Goal: Transaction & Acquisition: Purchase product/service

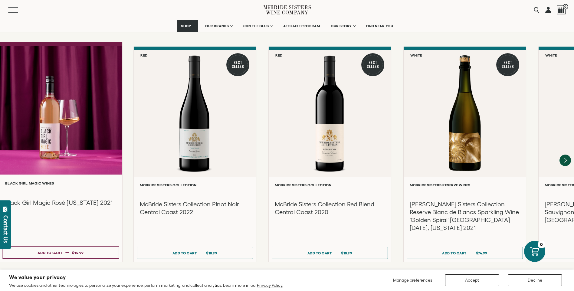
scroll to position [650, 0]
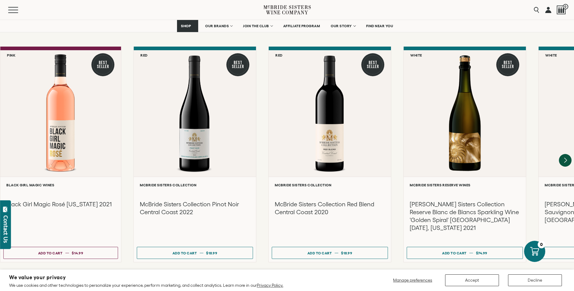
click at [564, 154] on icon "Next" at bounding box center [565, 160] width 13 height 13
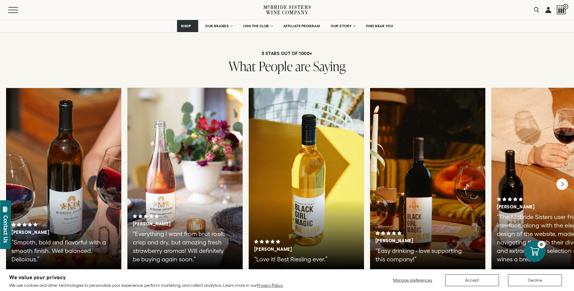
scroll to position [1136, 0]
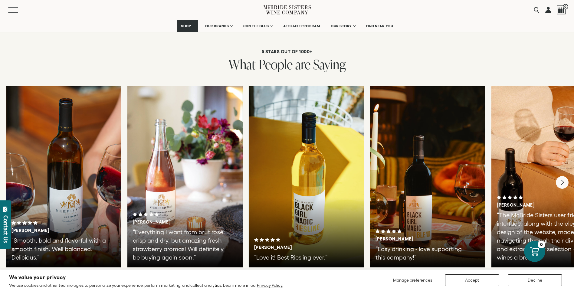
click at [562, 176] on icon "Next" at bounding box center [562, 182] width 13 height 13
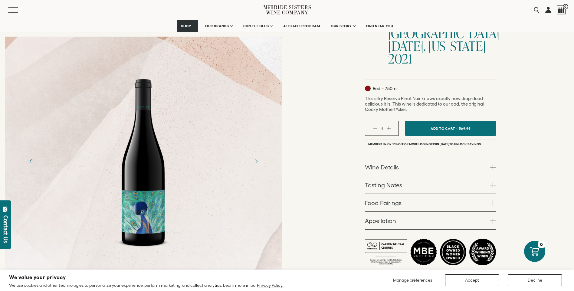
scroll to position [125, 0]
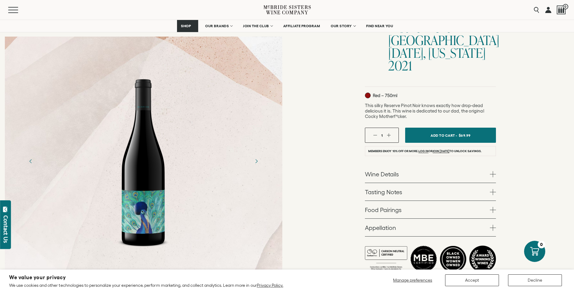
click at [147, 209] on div at bounding box center [143, 162] width 63 height 182
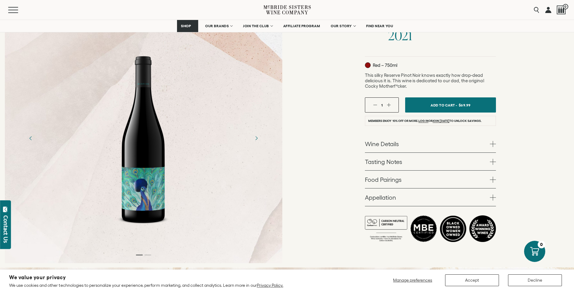
scroll to position [145, 0]
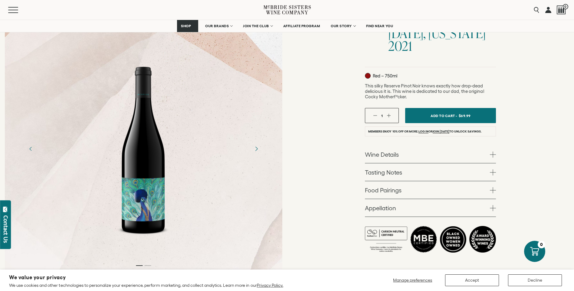
click at [258, 143] on icon "Next" at bounding box center [256, 148] width 11 height 11
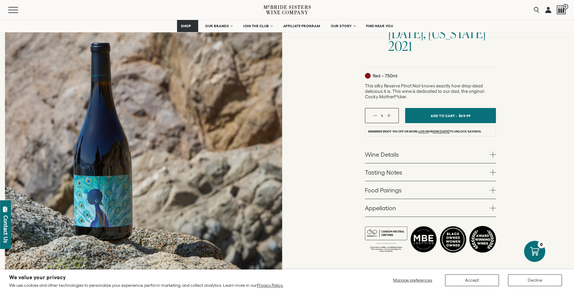
click at [257, 147] on icon "Next" at bounding box center [256, 149] width 2 height 4
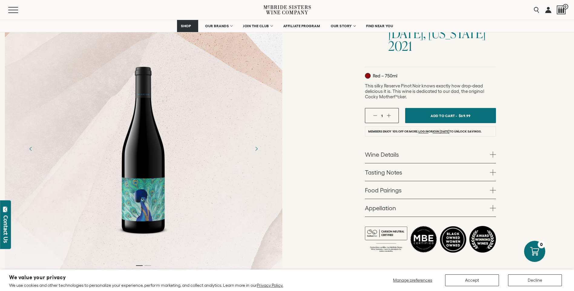
click at [491, 187] on span at bounding box center [493, 190] width 6 height 6
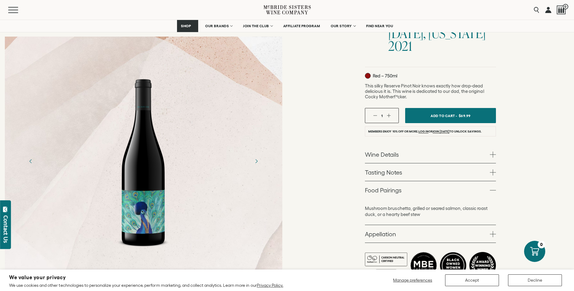
click at [495, 170] on span at bounding box center [493, 173] width 6 height 6
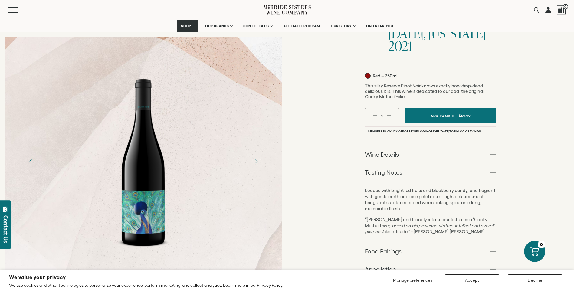
click at [493, 152] on span at bounding box center [493, 155] width 6 height 6
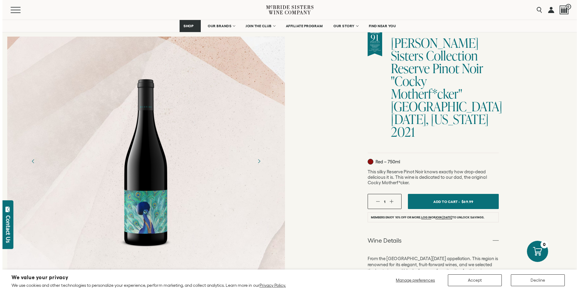
scroll to position [51, 0]
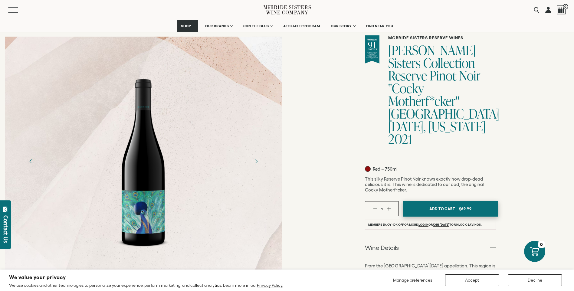
click at [454, 204] on span "Add To Cart -" at bounding box center [444, 208] width 28 height 9
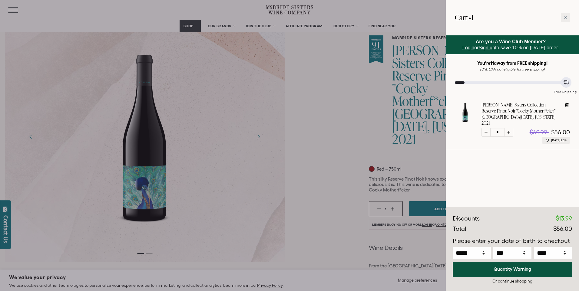
click at [331, 114] on div at bounding box center [289, 145] width 579 height 291
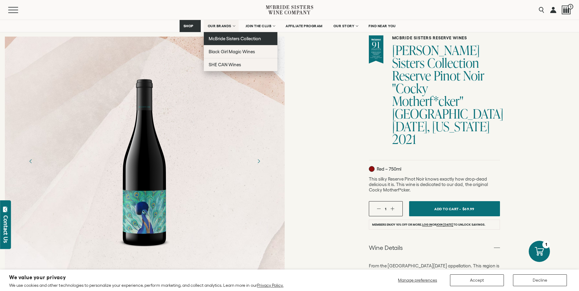
click at [232, 40] on span "McBride Sisters Collection" at bounding box center [235, 38] width 53 height 5
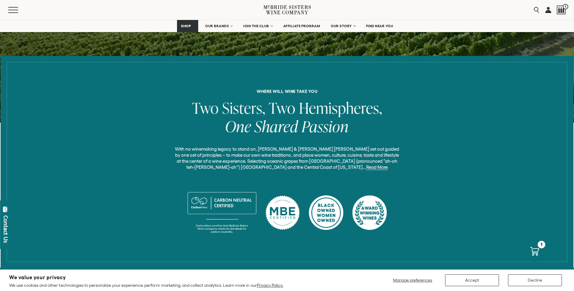
scroll to position [207, 0]
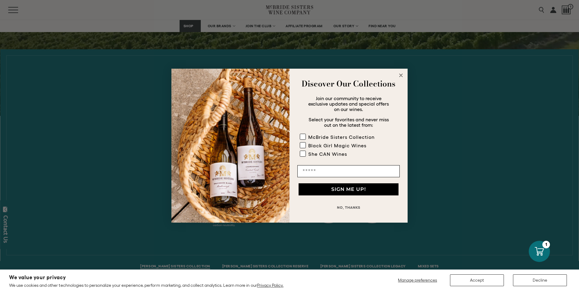
drag, startPoint x: 578, startPoint y: 18, endPoint x: 580, endPoint y: 58, distance: 39.1
click at [402, 75] on circle "Close dialog" at bounding box center [400, 75] width 7 height 7
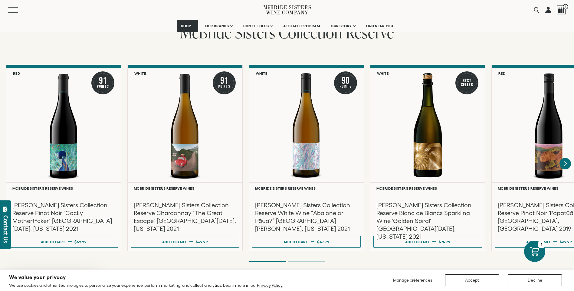
scroll to position [1007, 0]
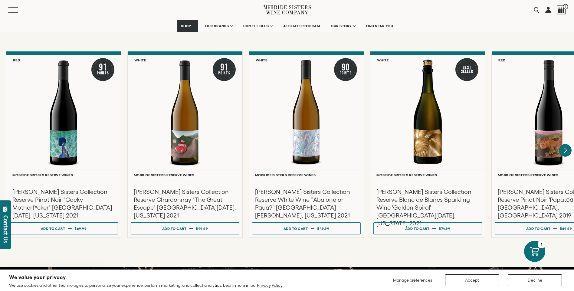
click at [565, 150] on icon "Next" at bounding box center [566, 150] width 2 height 5
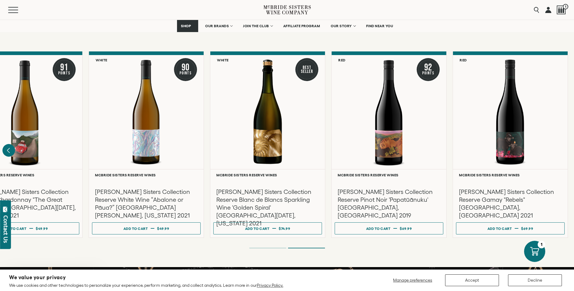
click at [6, 150] on icon "Previous" at bounding box center [8, 150] width 13 height 13
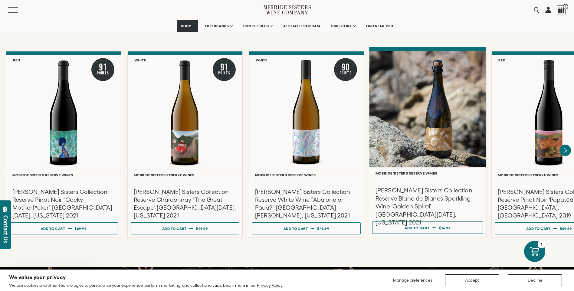
click at [437, 134] on div at bounding box center [427, 109] width 117 height 117
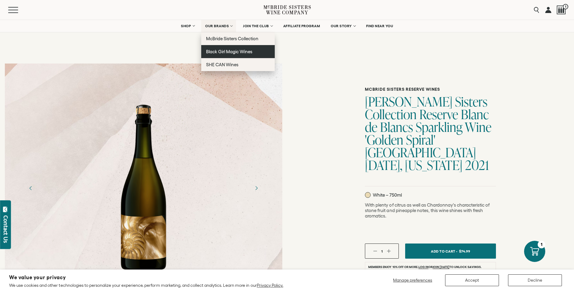
click at [221, 49] on span "Black Girl Magic Wines" at bounding box center [229, 51] width 46 height 5
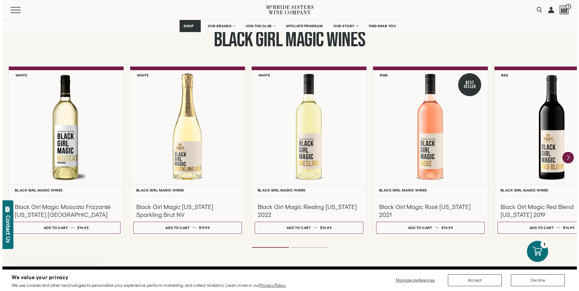
scroll to position [509, 0]
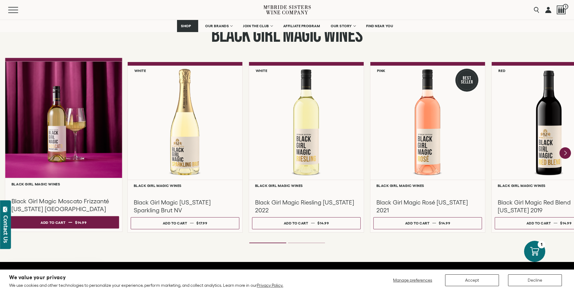
click at [63, 223] on div "Add to cart" at bounding box center [53, 222] width 25 height 9
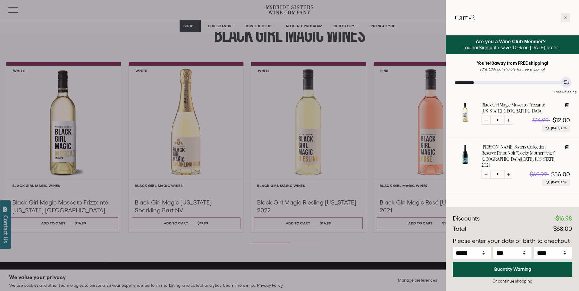
click at [343, 246] on div at bounding box center [289, 145] width 579 height 291
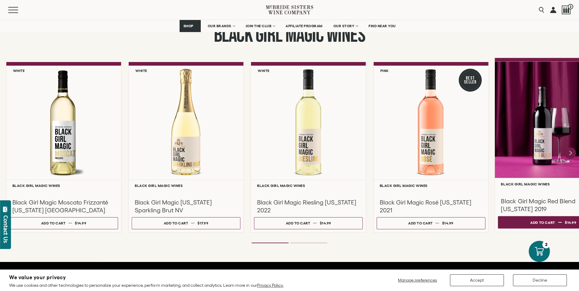
click at [513, 220] on button "Add to cart Regular price $14.99 Regular price Sale price $14.99 Unit price / p…" at bounding box center [553, 222] width 111 height 12
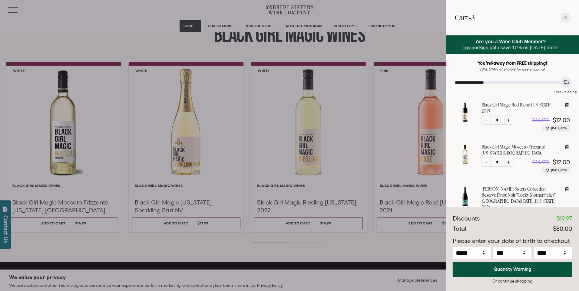
click at [188, 222] on div at bounding box center [289, 145] width 579 height 291
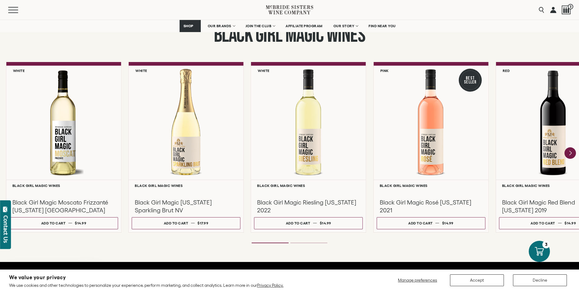
click at [188, 222] on div "Add to cart" at bounding box center [176, 223] width 25 height 9
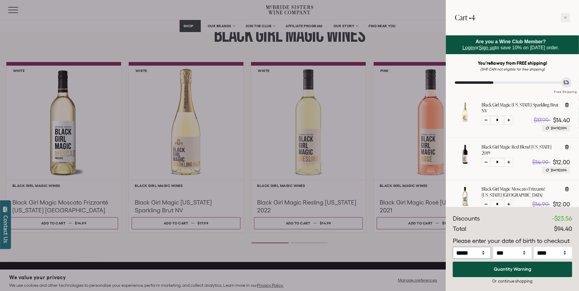
click at [482, 250] on select "***** *** *** *** *** *** *** *** *** *** *** *** ***" at bounding box center [472, 253] width 38 height 12
select select "*"
click at [453, 247] on select "***** *** *** *** *** *** *** *** *** *** *** *** ***" at bounding box center [472, 253] width 38 height 12
click at [524, 251] on select "*** * * * * * * * * * ** ** ** ** ** ** ** ** ** ** ** ** ** ** ** ** ** ** ** …" at bounding box center [512, 253] width 38 height 12
select select "*"
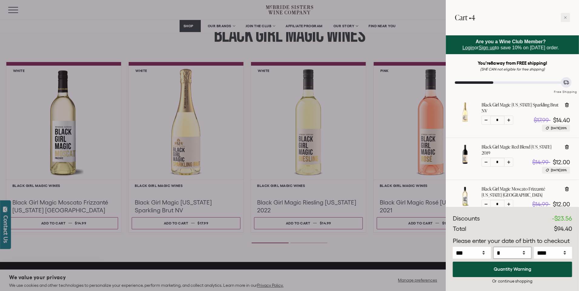
click at [493, 247] on select "*** * * * * * * * * * ** ** ** ** ** ** ** ** ** ** ** ** ** ** ** ** ** ** ** …" at bounding box center [512, 253] width 38 height 12
click at [565, 253] on select "**** **** **** **** **** **** **** **** **** **** **** **** **** **** **** ****…" at bounding box center [553, 253] width 38 height 12
click at [534, 247] on select "**** **** **** **** **** **** **** **** **** **** **** **** **** **** **** ****…" at bounding box center [553, 253] width 38 height 12
select select "****"
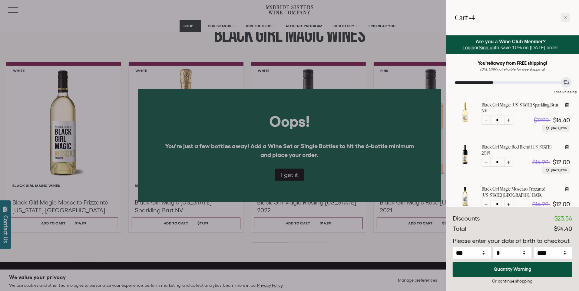
click at [290, 175] on div at bounding box center [289, 145] width 579 height 291
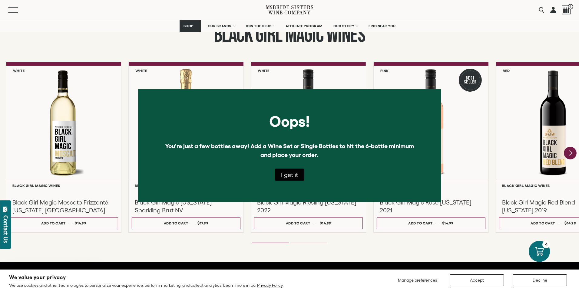
click at [568, 153] on icon "Next" at bounding box center [570, 153] width 13 height 13
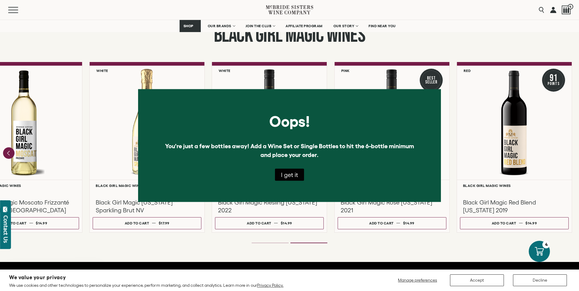
click at [289, 173] on button "I get it" at bounding box center [289, 175] width 29 height 12
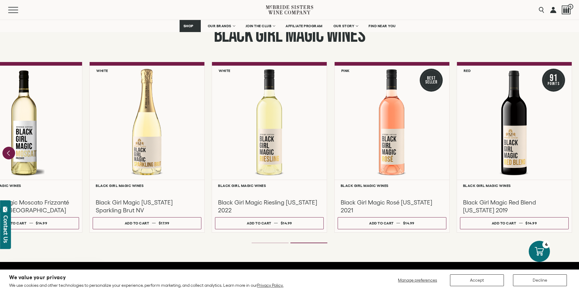
click at [8, 152] on icon "Previous" at bounding box center [8, 153] width 2 height 5
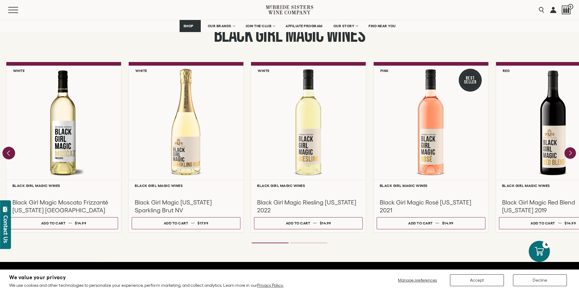
click at [0, 0] on div at bounding box center [0, 0] width 0 height 0
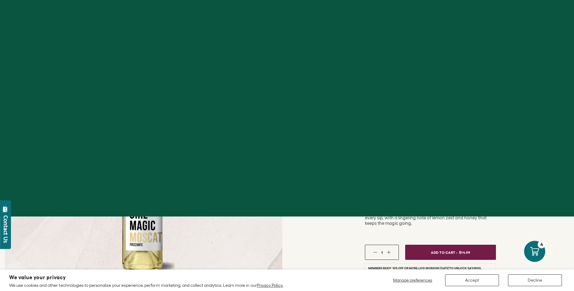
select select "****"
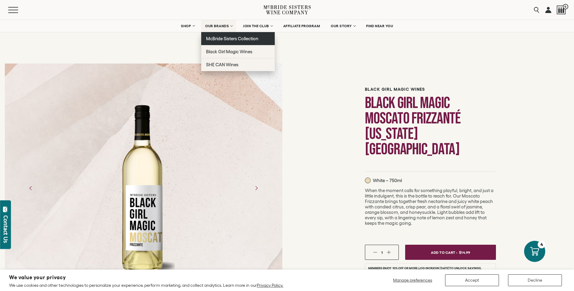
click at [223, 38] on span "McBride Sisters Collection" at bounding box center [232, 38] width 53 height 5
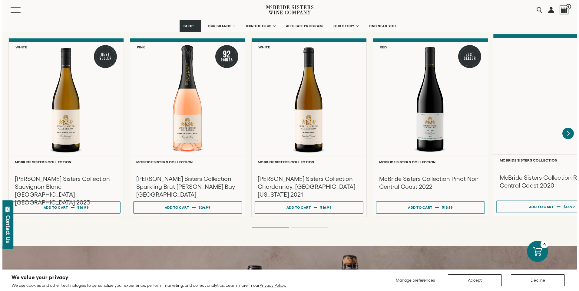
scroll to position [517, 0]
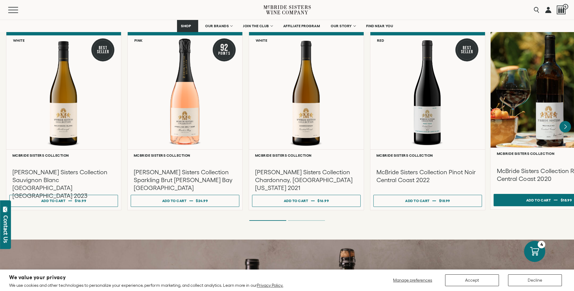
click at [545, 199] on div "Add to cart" at bounding box center [538, 200] width 25 height 9
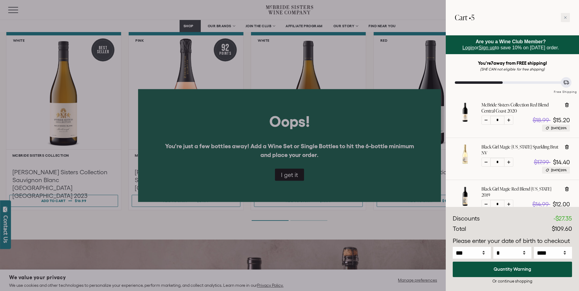
click at [289, 175] on div at bounding box center [289, 145] width 579 height 291
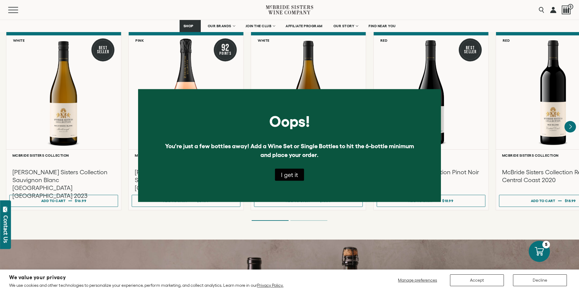
click at [289, 175] on button "I get it" at bounding box center [289, 175] width 29 height 12
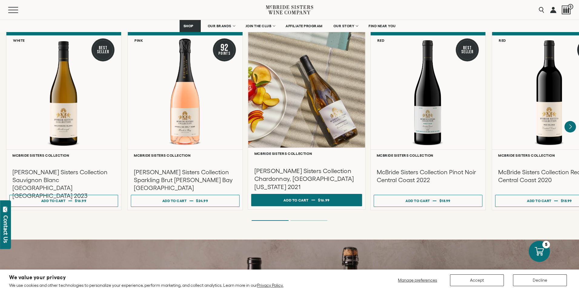
click at [288, 199] on div "Add to cart" at bounding box center [295, 200] width 25 height 9
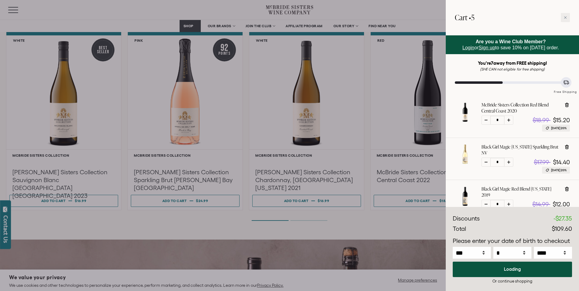
select select "****"
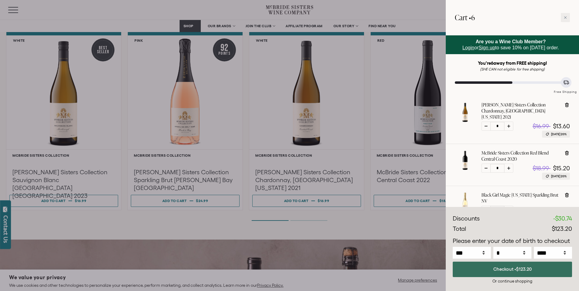
click at [520, 269] on span "$123.20" at bounding box center [524, 269] width 16 height 5
